Goal: Task Accomplishment & Management: Manage account settings

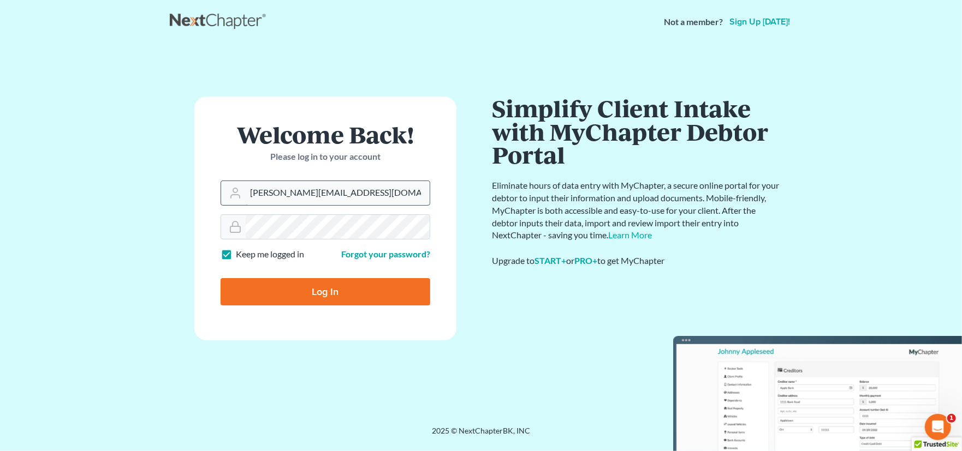
click at [351, 195] on input "[PERSON_NAME][EMAIL_ADDRESS][DOMAIN_NAME]" at bounding box center [338, 193] width 184 height 24
type input "[PERSON_NAME][EMAIL_ADDRESS][PERSON_NAME][DOMAIN_NAME]"
click at [257, 287] on input "Log In" at bounding box center [326, 291] width 210 height 27
type input "Thinking..."
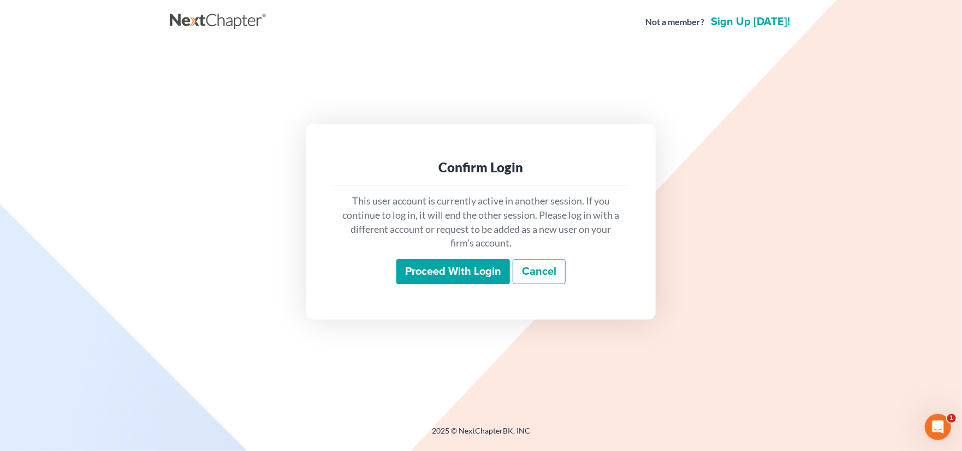
click at [478, 275] on input "Proceed with login" at bounding box center [453, 271] width 114 height 25
